Goal: Transaction & Acquisition: Purchase product/service

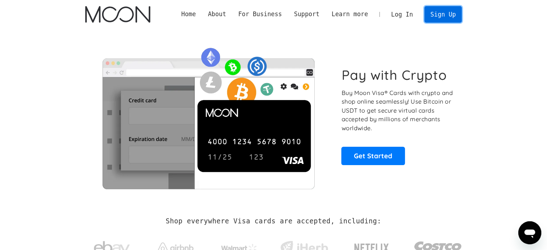
click at [446, 11] on link "Sign Up" at bounding box center [443, 14] width 37 height 16
click at [432, 10] on link "Sign Up" at bounding box center [443, 14] width 37 height 16
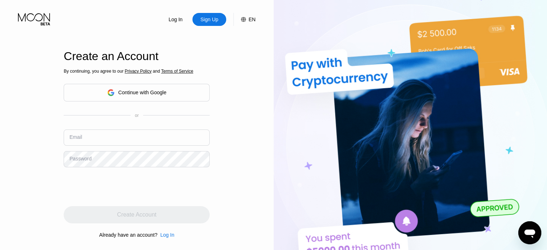
click at [154, 99] on div "Continue with Google" at bounding box center [137, 93] width 146 height 18
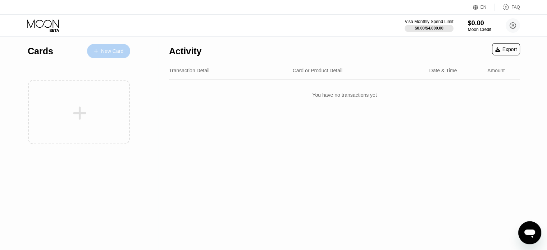
click at [96, 51] on icon at bounding box center [96, 51] width 4 height 5
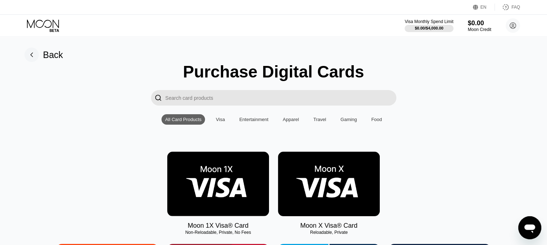
click at [217, 169] on img at bounding box center [218, 183] width 102 height 64
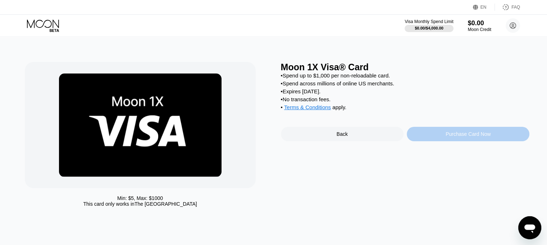
click at [453, 141] on div "Purchase Card Now" at bounding box center [468, 134] width 123 height 14
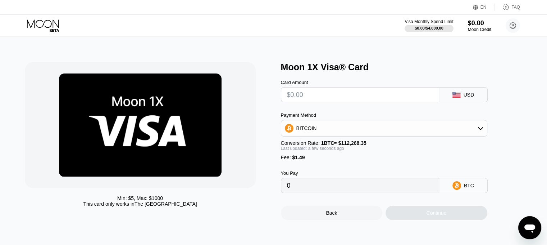
click at [351, 95] on input "text" at bounding box center [360, 94] width 146 height 14
type input "$1"
type input "0.00002218"
type input "$12"
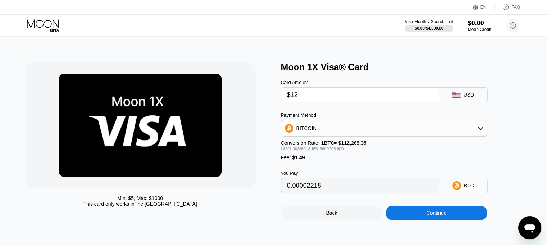
type input "0.00012016"
type input "$12"
click at [317, 128] on div "BITCOIN" at bounding box center [384, 128] width 206 height 14
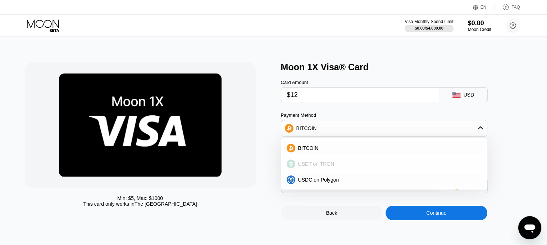
click at [329, 167] on span "USDT on TRON" at bounding box center [316, 164] width 36 height 6
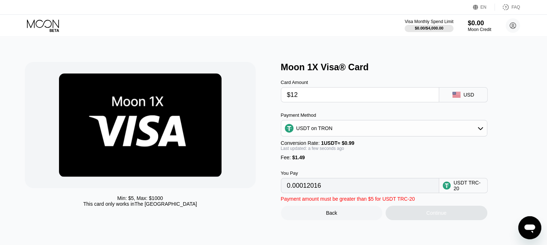
type input "13.63"
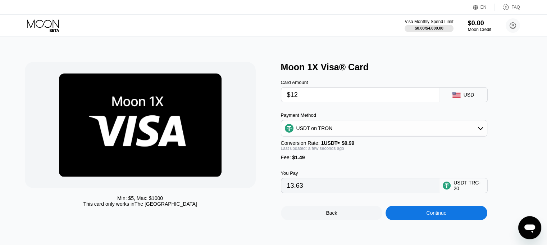
click at [327, 192] on input "13.63" at bounding box center [360, 185] width 146 height 14
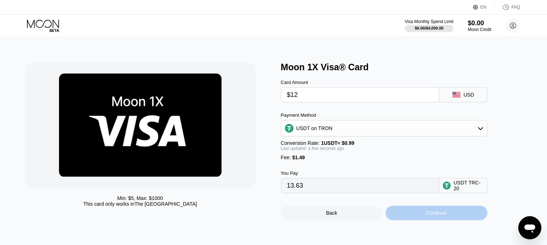
click at [439, 215] on div "Continue" at bounding box center [436, 213] width 20 height 6
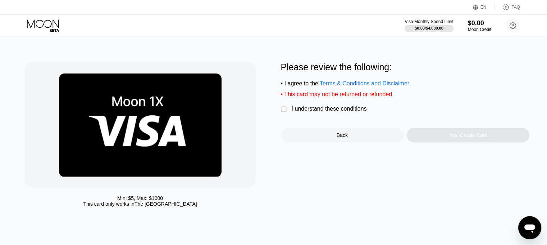
click at [295, 110] on div "I understand these conditions" at bounding box center [329, 108] width 75 height 6
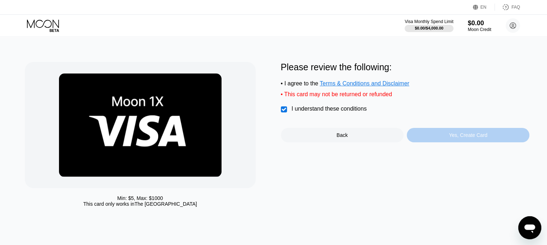
click at [467, 142] on div "Yes, Create Card" at bounding box center [468, 135] width 123 height 14
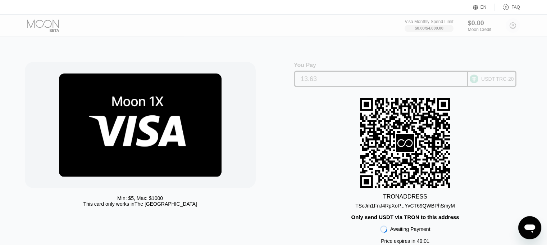
click at [346, 79] on input "13.63" at bounding box center [381, 79] width 160 height 14
